Goal: Task Accomplishment & Management: Use online tool/utility

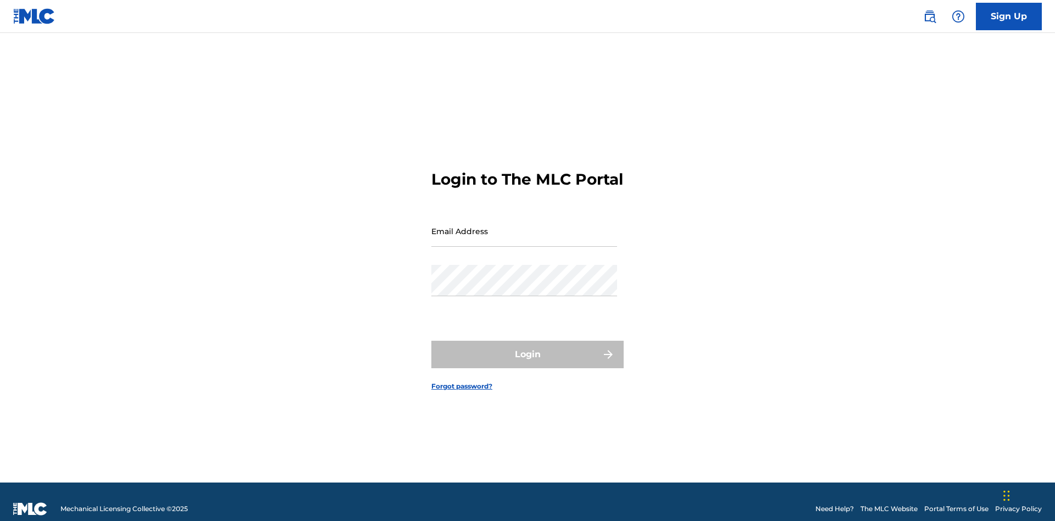
scroll to position [14, 0]
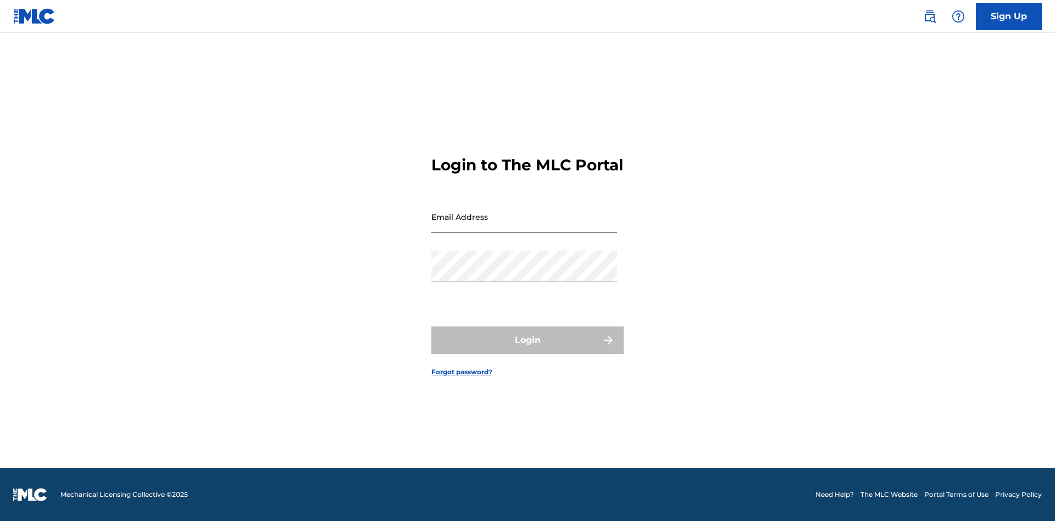
click at [524, 226] on input "Email Address" at bounding box center [524, 216] width 186 height 31
type input "[EMAIL_ADDRESS][DOMAIN_NAME]"
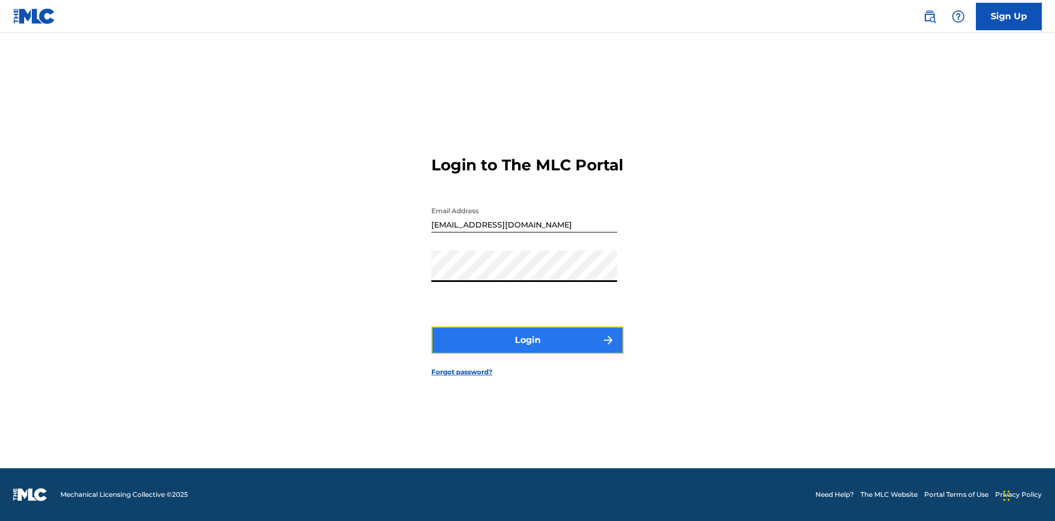
click at [528, 350] on button "Login" at bounding box center [527, 339] width 192 height 27
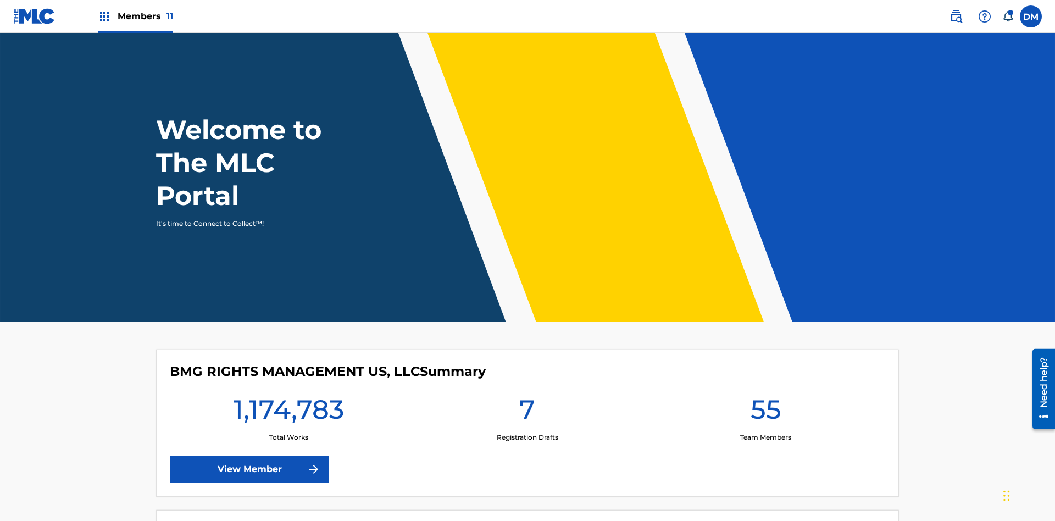
click at [135, 16] on span "Members 11" at bounding box center [146, 16] width 56 height 13
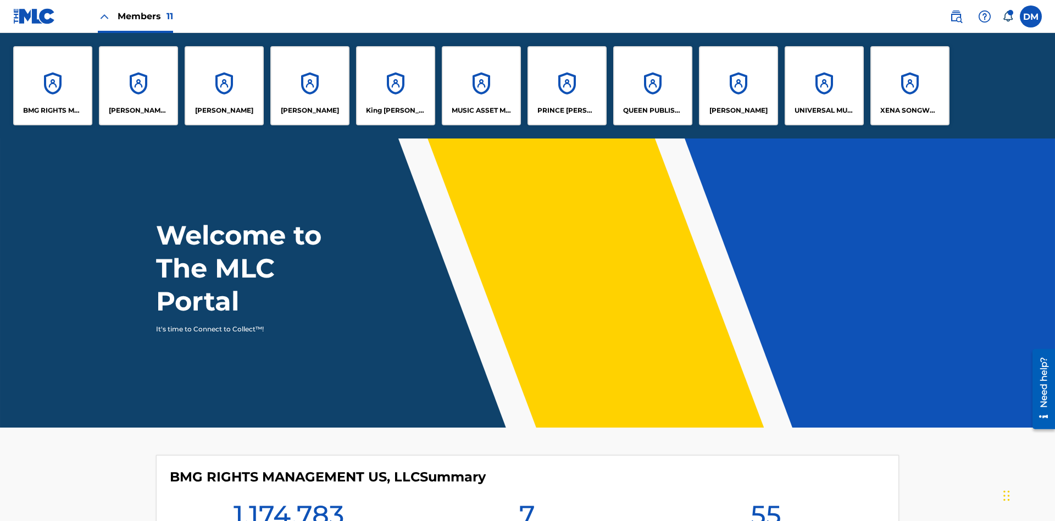
scroll to position [40, 0]
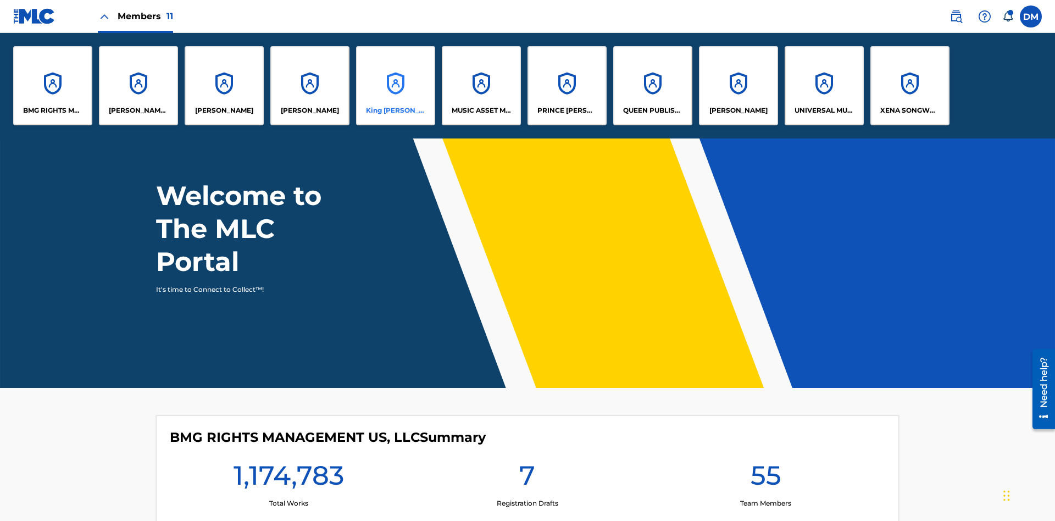
click at [395, 110] on p "King [PERSON_NAME]" at bounding box center [396, 111] width 60 height 10
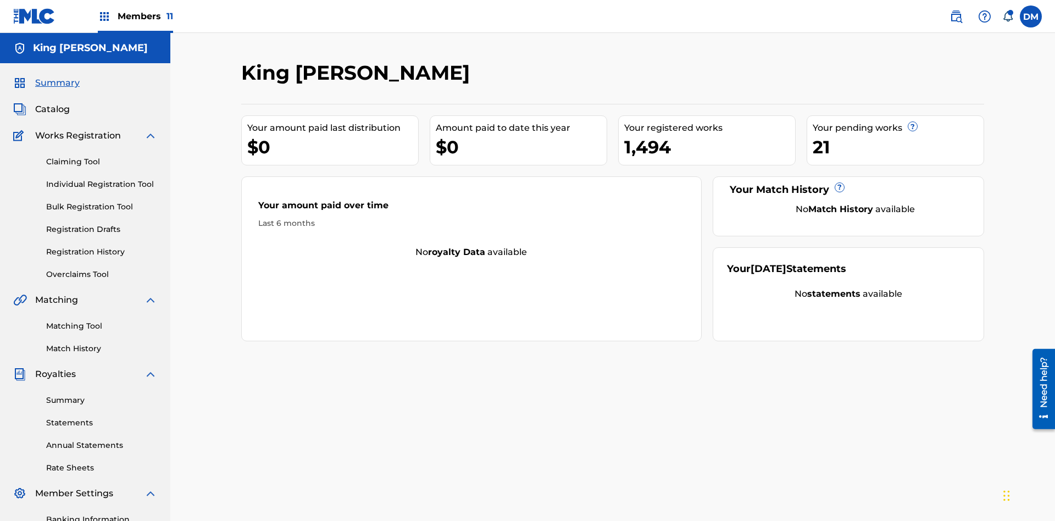
scroll to position [135, 0]
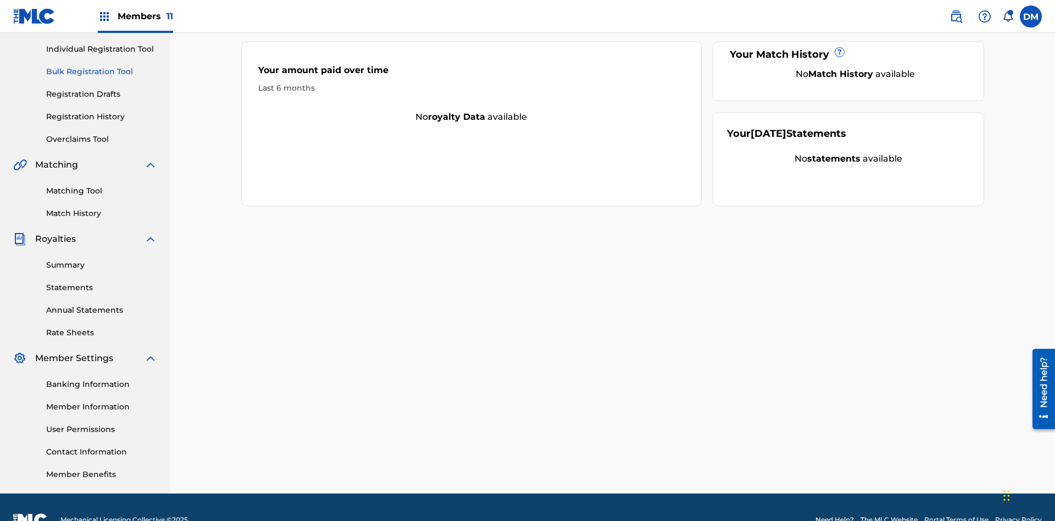
click at [102, 71] on link "Bulk Registration Tool" at bounding box center [101, 72] width 111 height 12
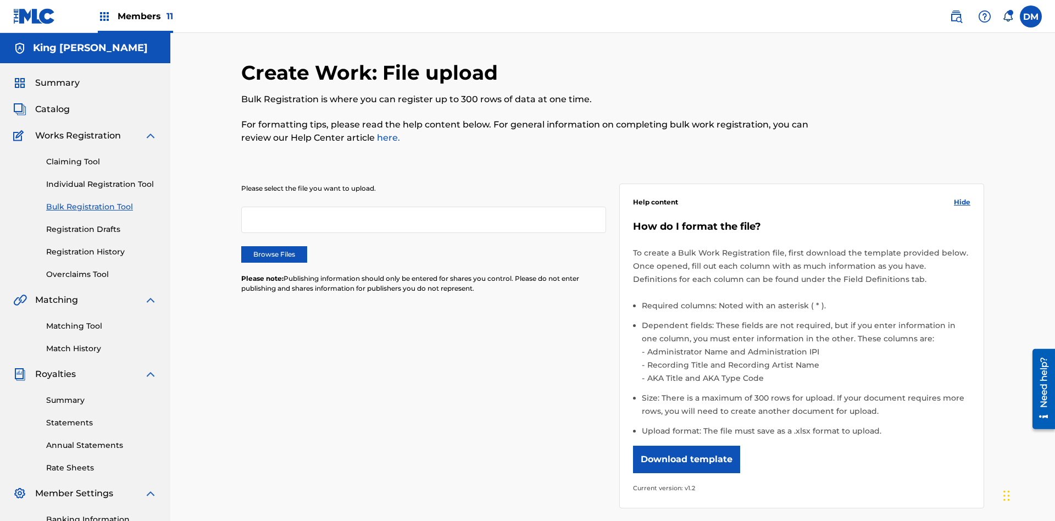
scroll to position [0, 241]
